Goal: Task Accomplishment & Management: Manage account settings

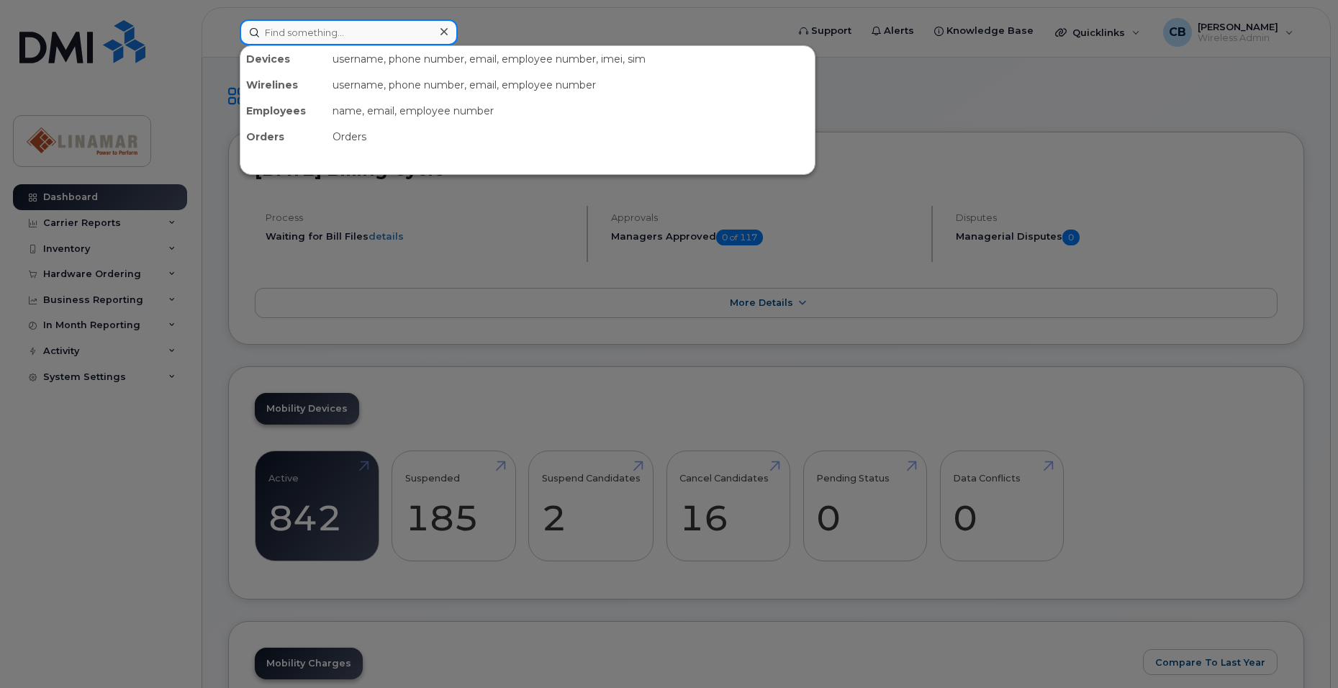
click at [317, 31] on input at bounding box center [349, 32] width 218 height 26
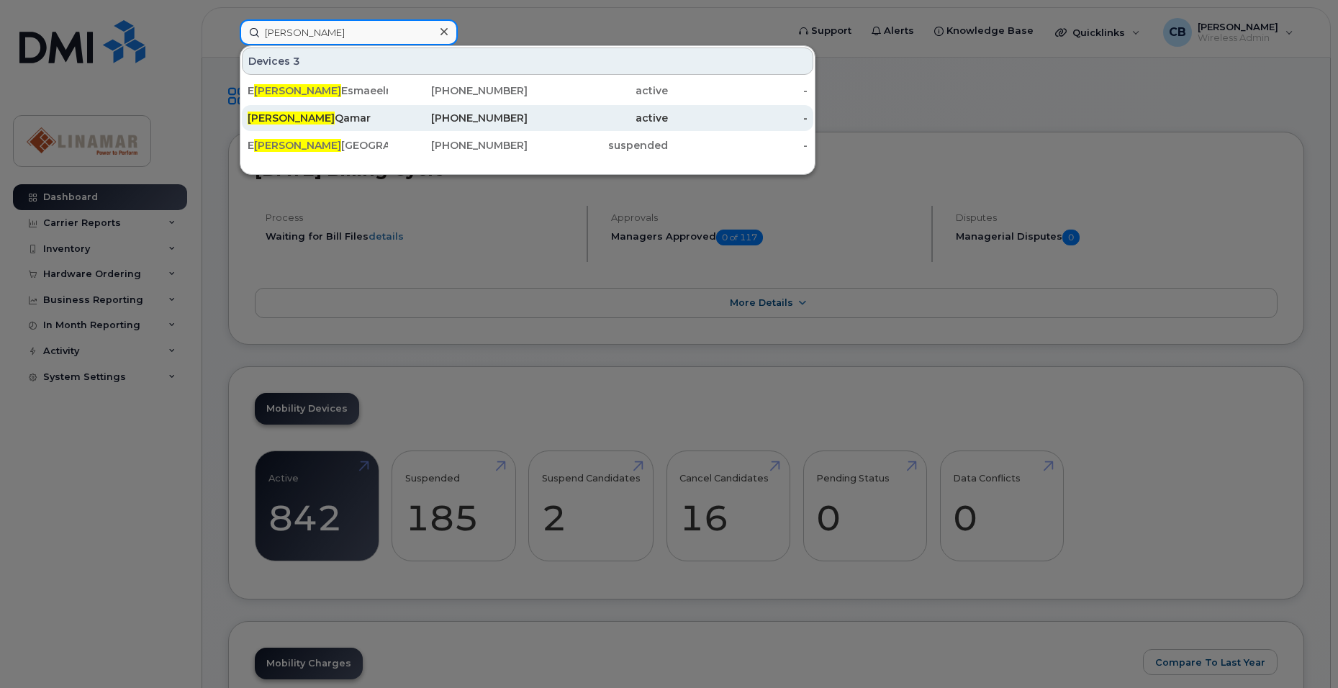
type input "lina"
click at [281, 118] on div "Lina Qamar" at bounding box center [318, 118] width 140 height 14
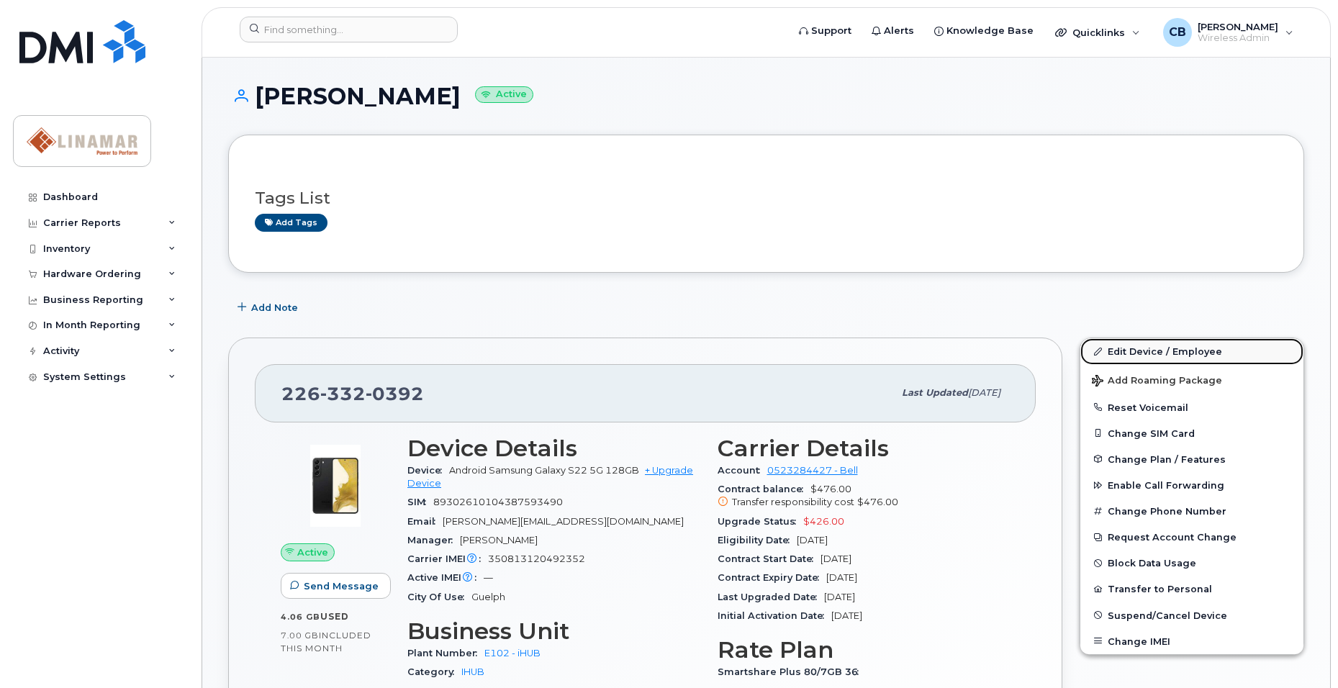
click at [1142, 363] on link "Edit Device / Employee" at bounding box center [1191, 351] width 223 height 26
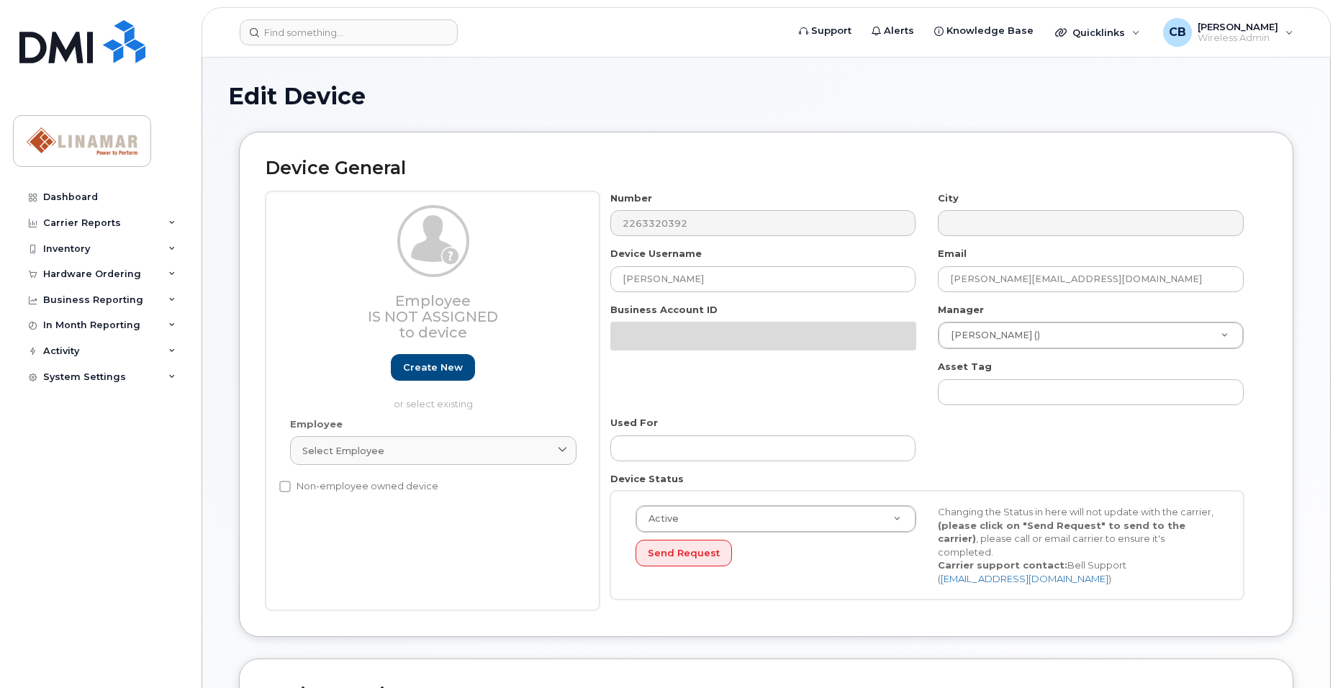
select select "569255"
select select "569199"
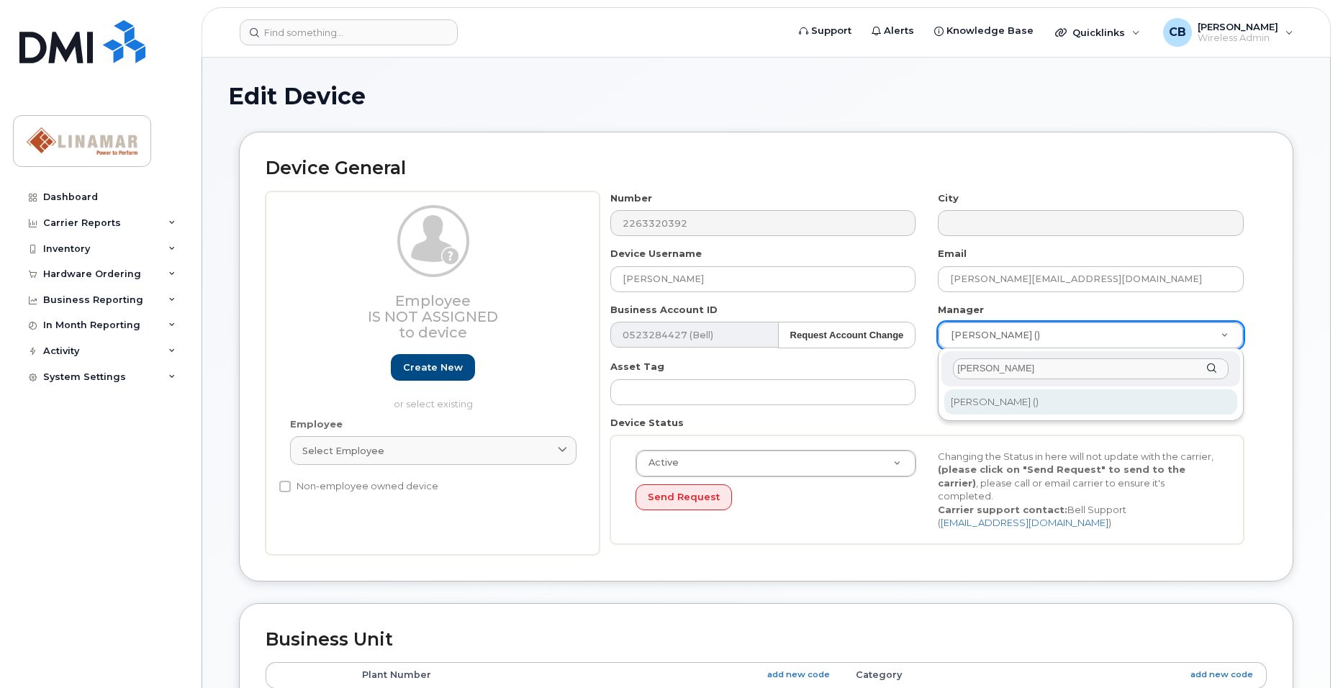
type input "dana"
type input "2997527"
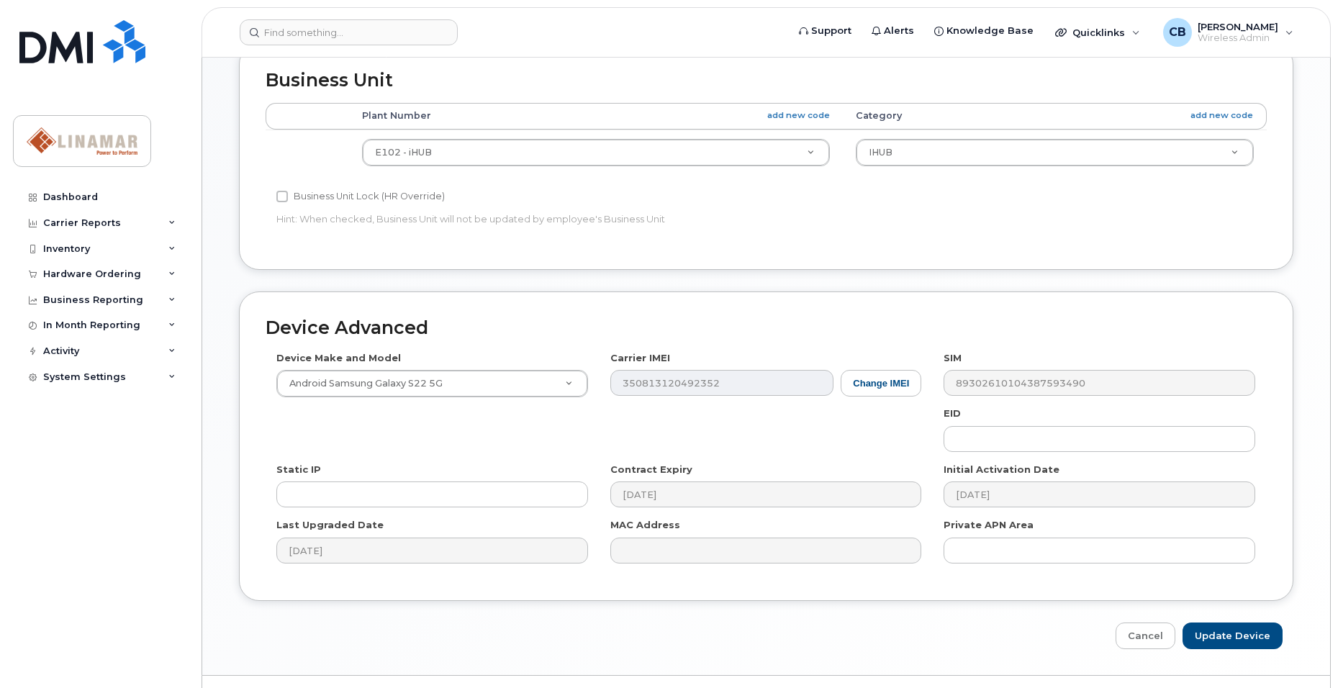
scroll to position [579, 0]
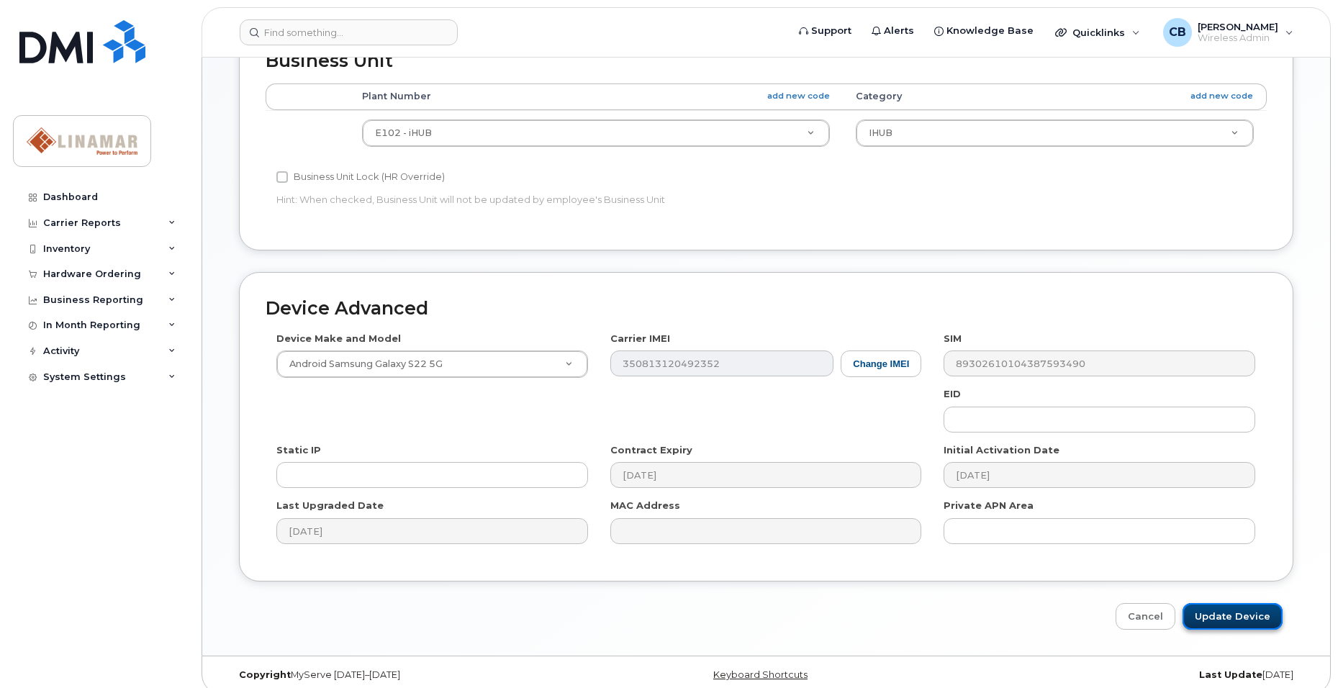
click at [1242, 603] on input "Update Device" at bounding box center [1233, 616] width 100 height 27
type input "Saving..."
